Goal: Transaction & Acquisition: Download file/media

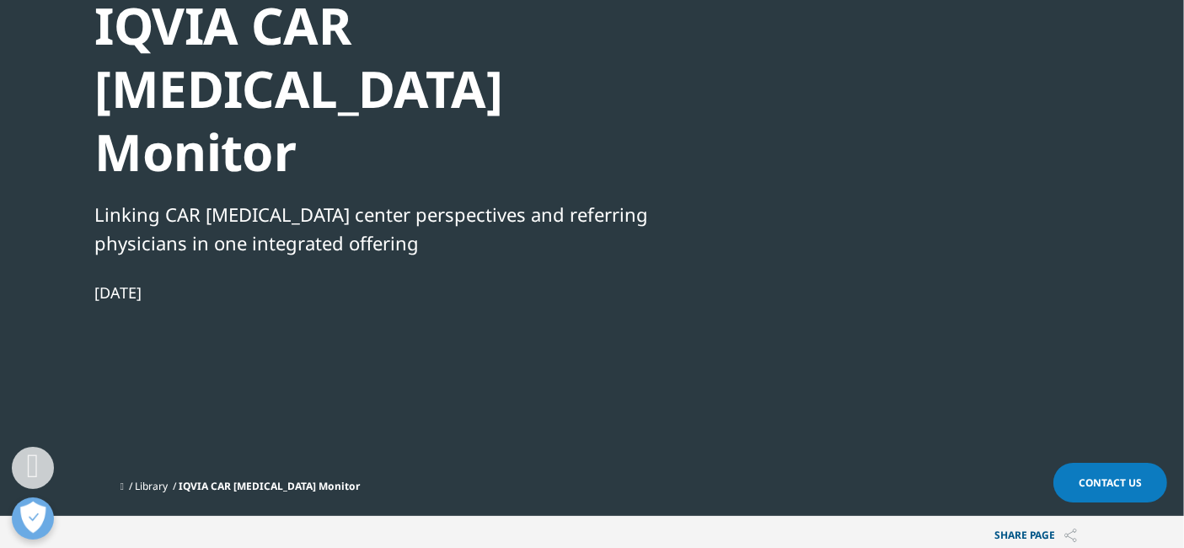
scroll to position [374, 0]
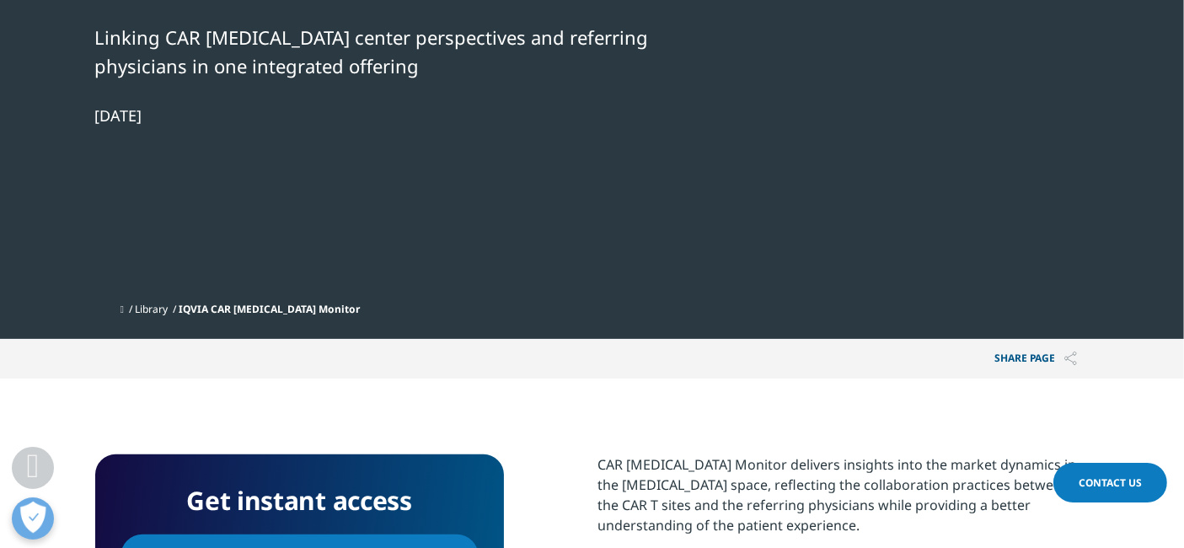
drag, startPoint x: 386, startPoint y: 494, endPoint x: 647, endPoint y: 546, distance: 266.5
click at [386, 534] on link "Download" at bounding box center [300, 556] width 358 height 44
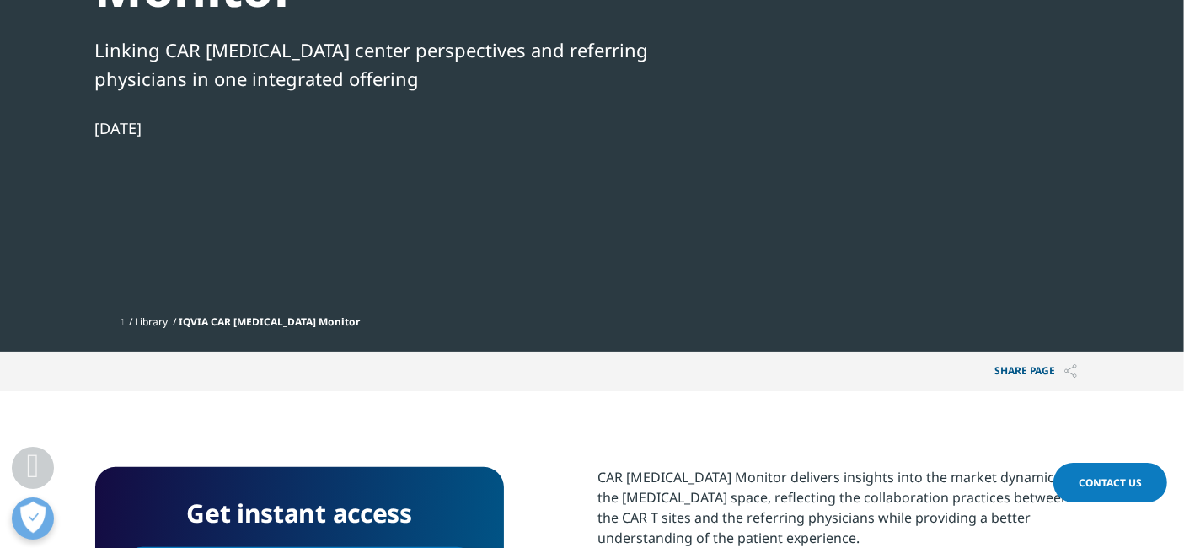
scroll to position [468, 0]
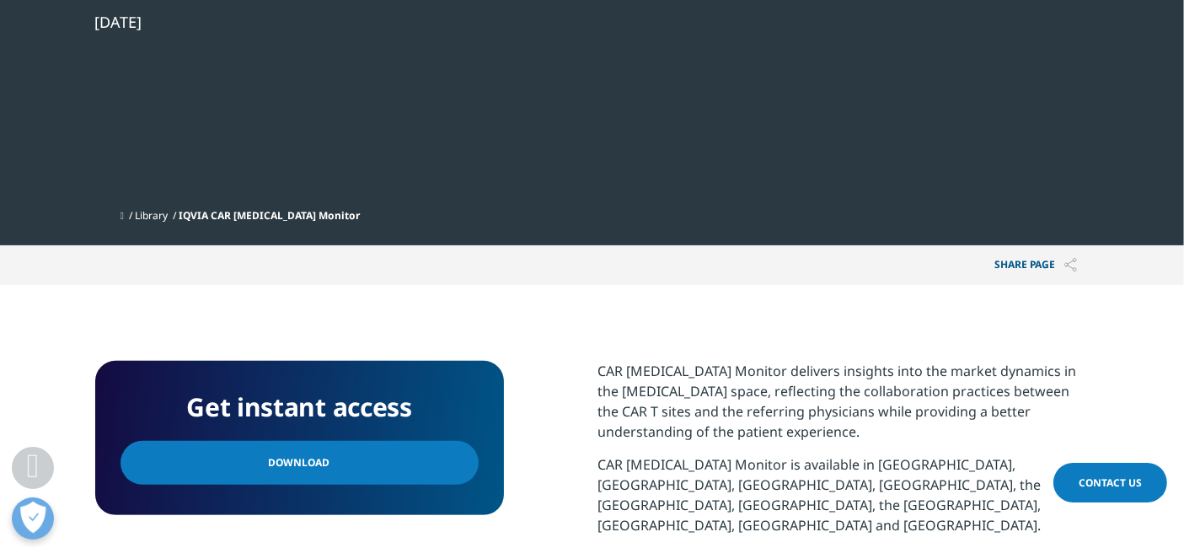
drag, startPoint x: 446, startPoint y: 389, endPoint x: 711, endPoint y: 4, distance: 467.8
click at [445, 441] on link "Download" at bounding box center [300, 463] width 358 height 44
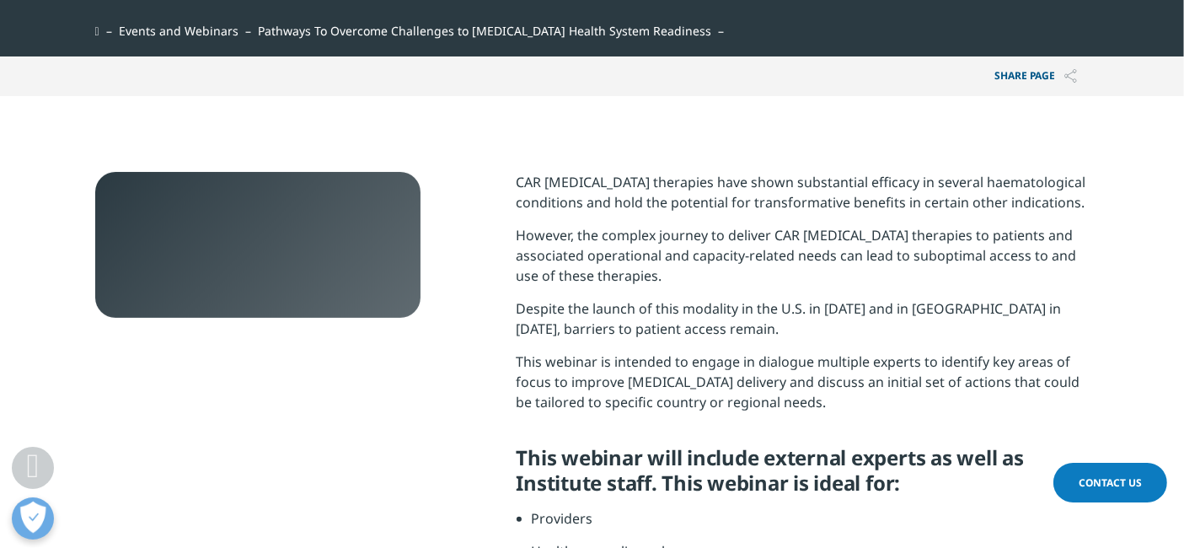
scroll to position [281, 0]
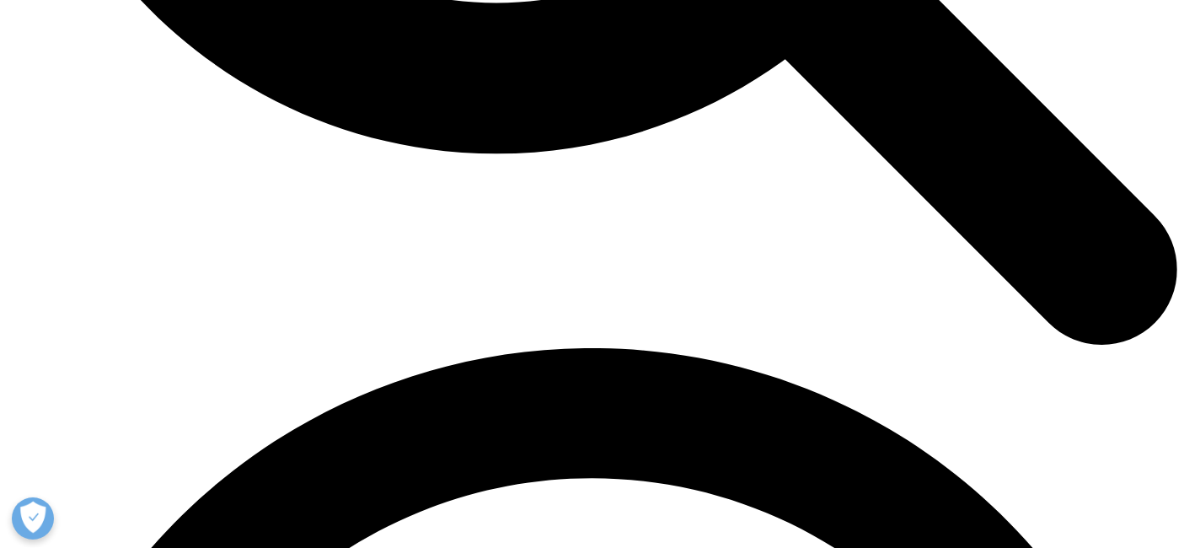
scroll to position [1779, 0]
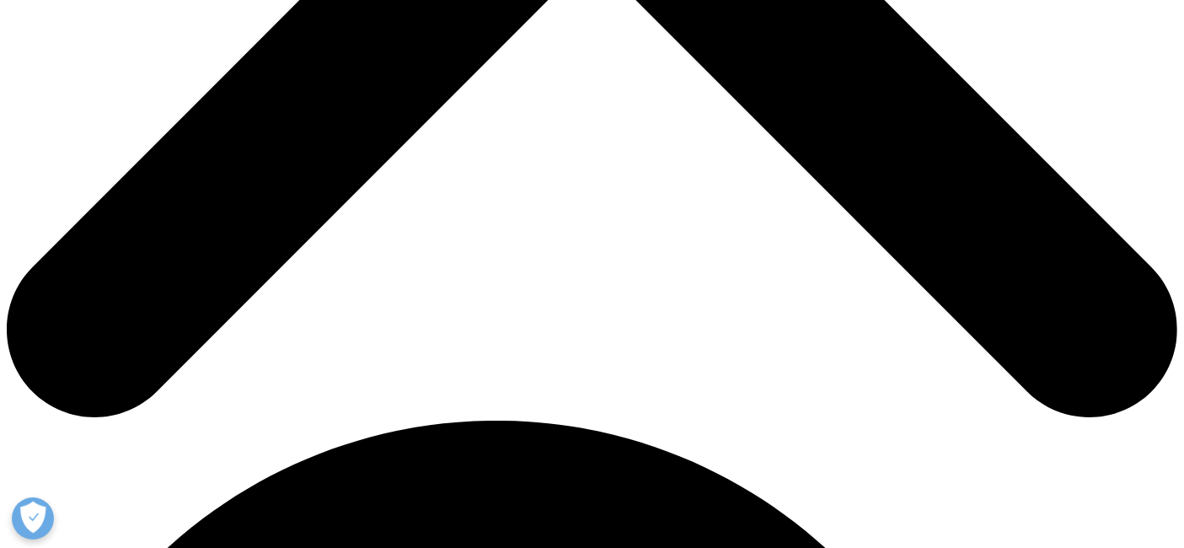
scroll to position [748, 0]
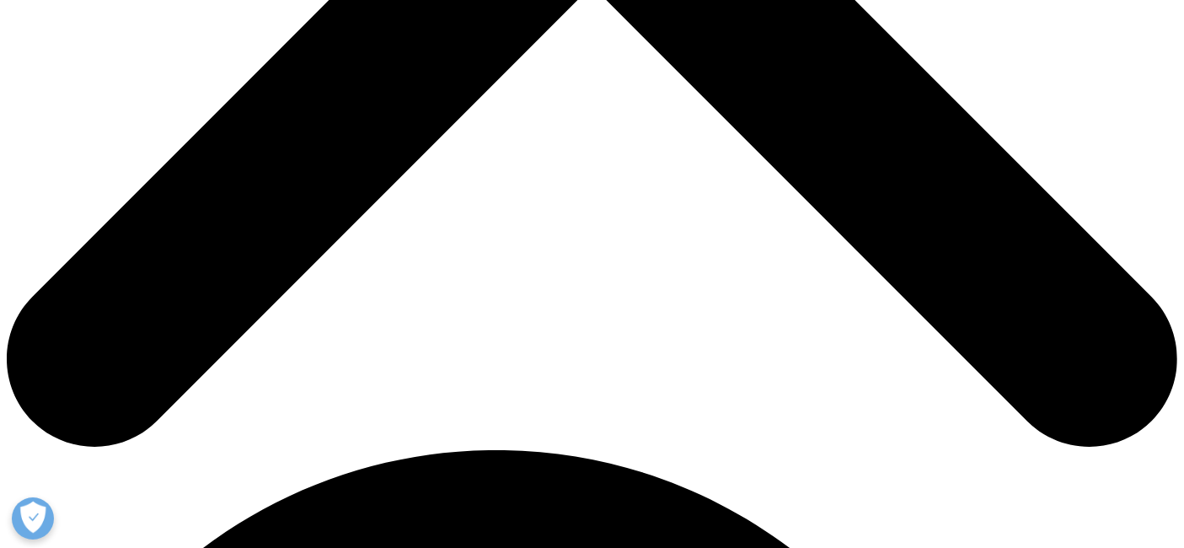
drag, startPoint x: 373, startPoint y: 162, endPoint x: 1059, endPoint y: 1, distance: 704.7
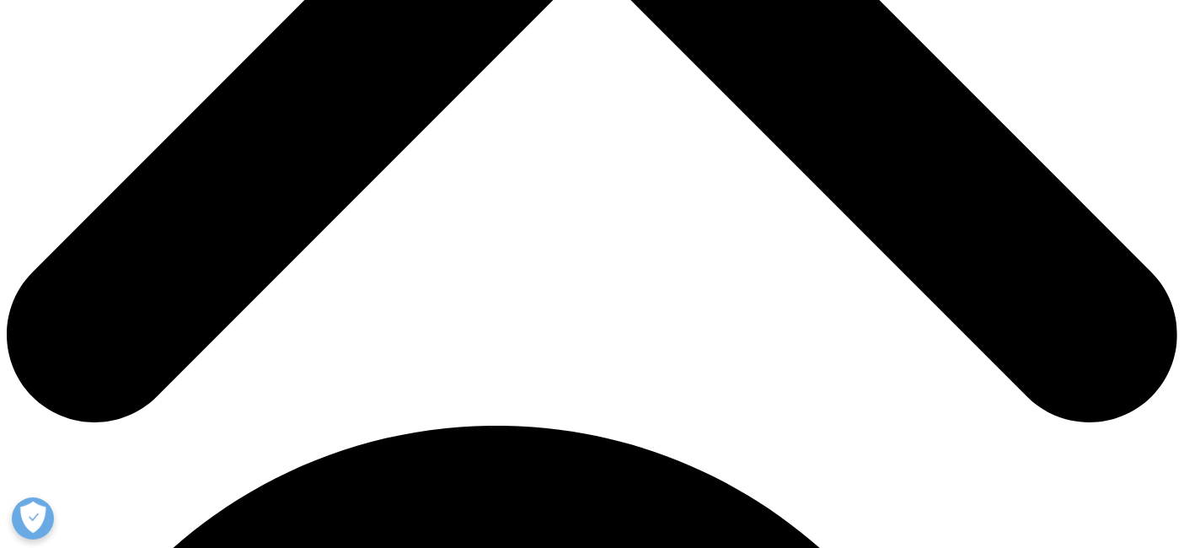
scroll to position [843, 0]
